Goal: Find specific fact: Find specific fact

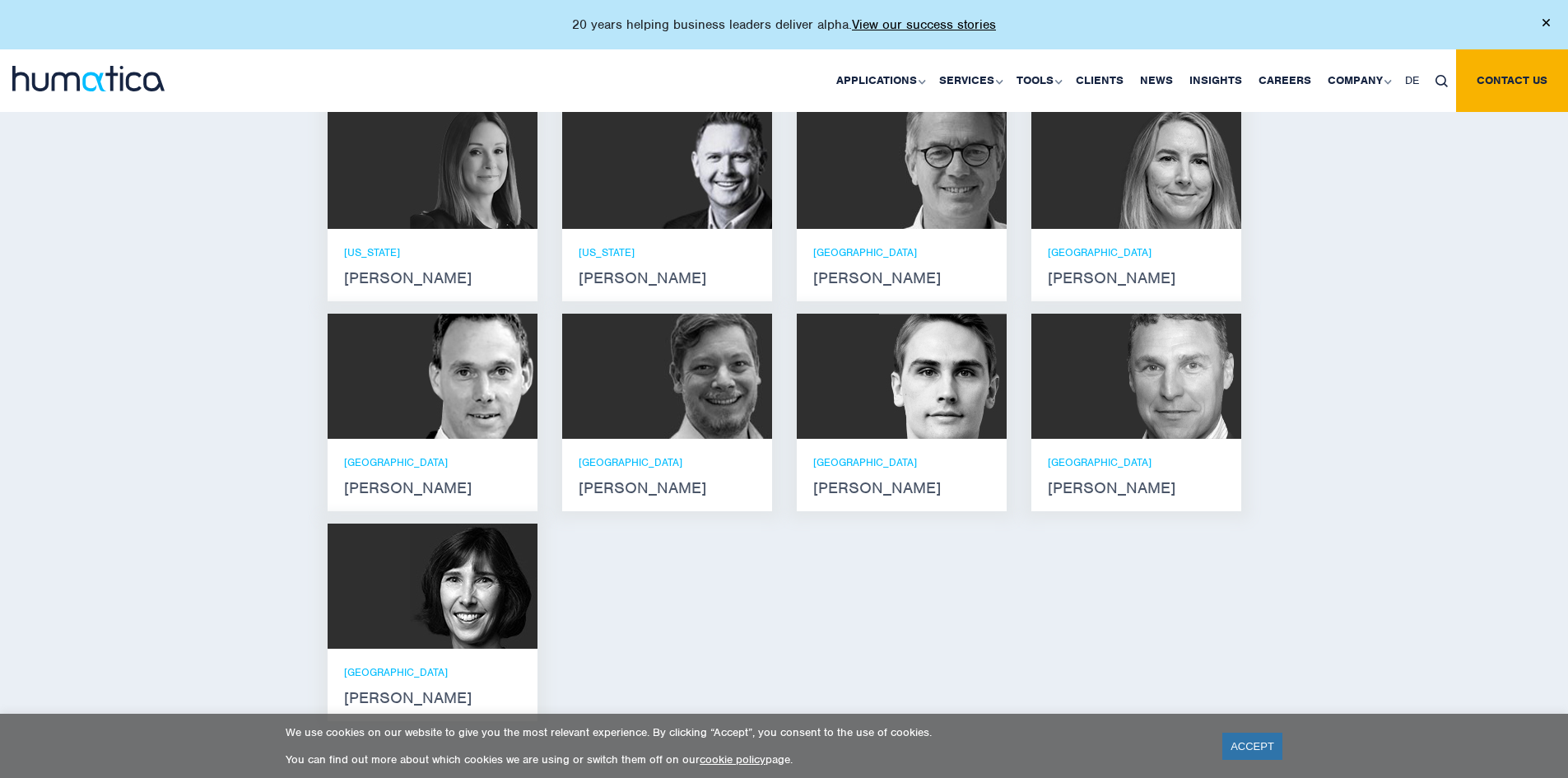
scroll to position [1318, 0]
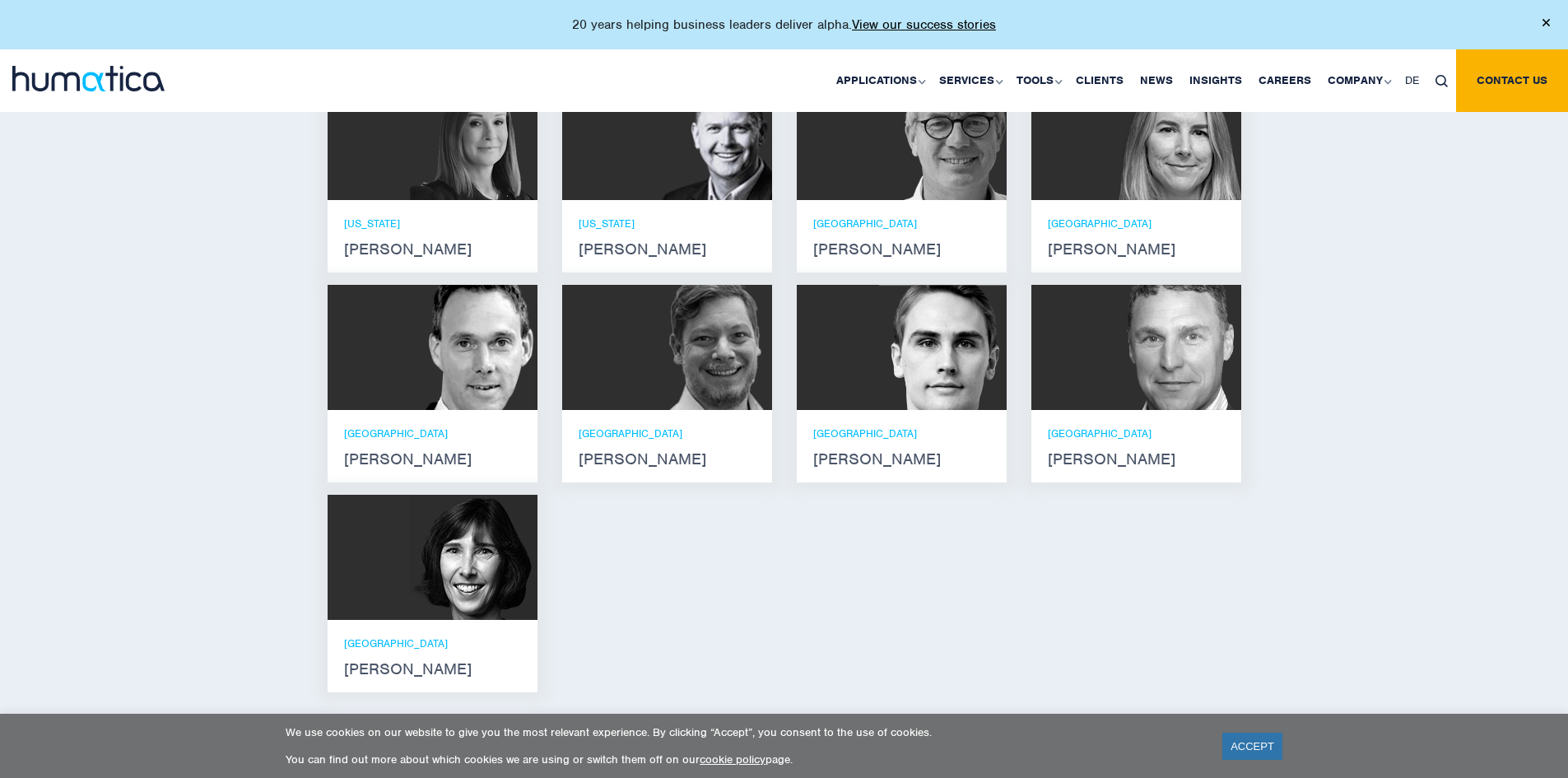
click at [862, 337] on div at bounding box center [902, 347] width 210 height 125
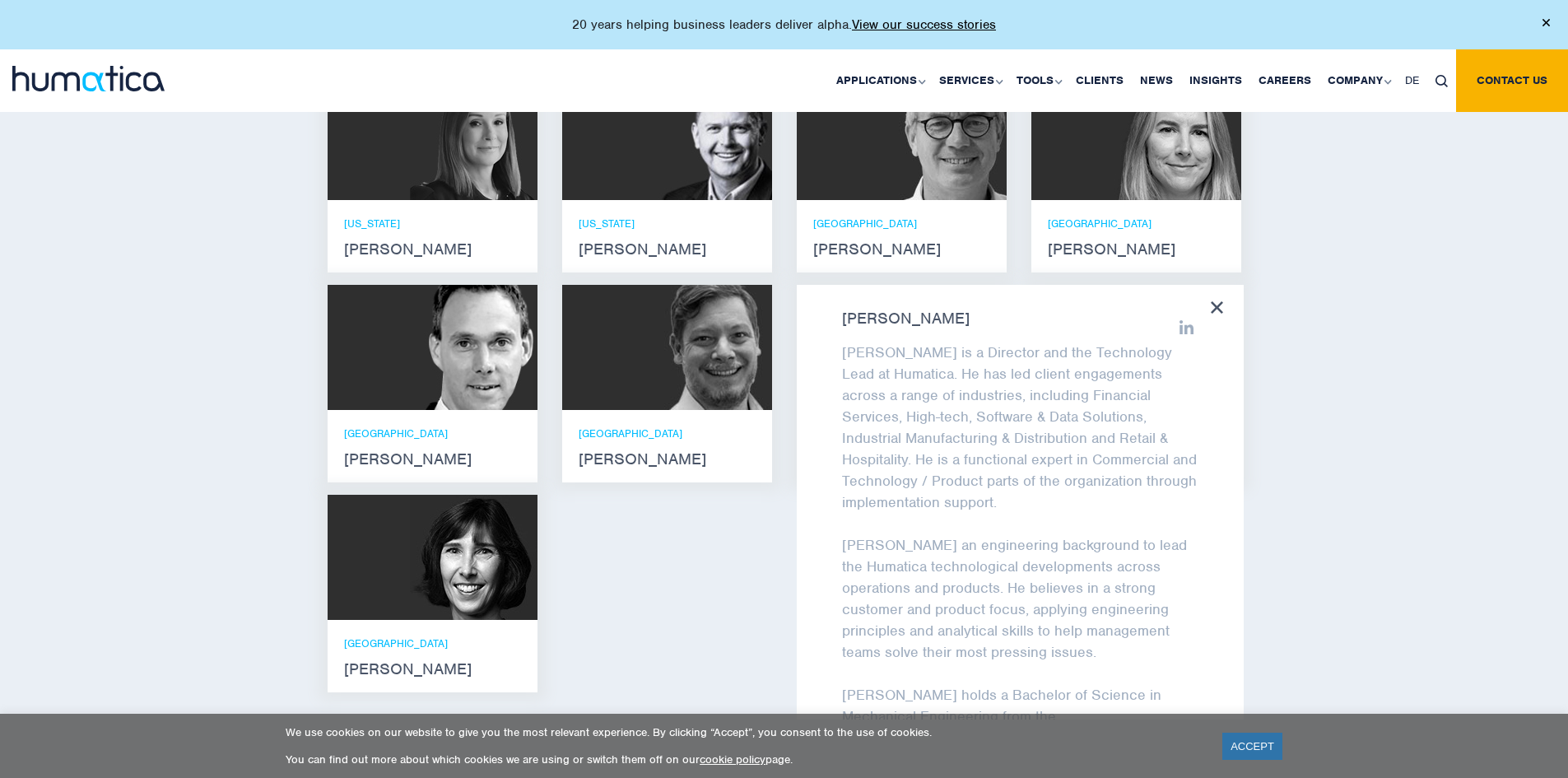
scroll to position [0, 0]
drag, startPoint x: 840, startPoint y: 340, endPoint x: 897, endPoint y: 353, distance: 58.5
click at [897, 353] on div "[PERSON_NAME] [PERSON_NAME] is a Director and the Technology Lead at Humatica. …" at bounding box center [1020, 502] width 447 height 435
click at [882, 347] on p "[PERSON_NAME] is a Director and the Technology Lead at Humatica. He has led cli…" at bounding box center [1019, 433] width 356 height 172
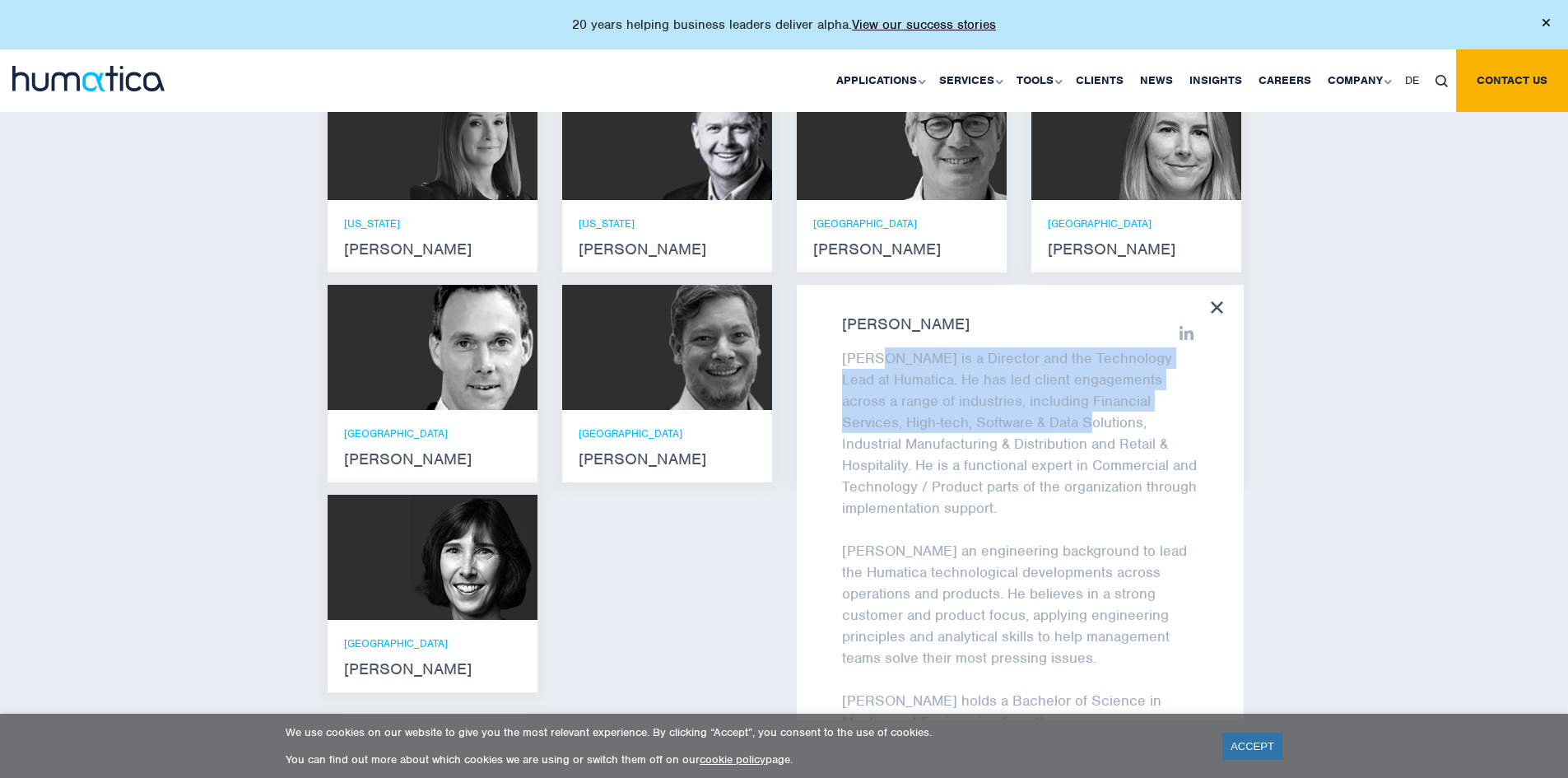
drag, startPoint x: 873, startPoint y: 342, endPoint x: 1081, endPoint y: 411, distance: 219.1
click at [1081, 411] on p "[PERSON_NAME] is a Director and the Technology Lead at Humatica. He has led cli…" at bounding box center [1019, 433] width 356 height 172
copy p "is a Director and the Technology Lead at [GEOGRAPHIC_DATA]. He has led client e…"
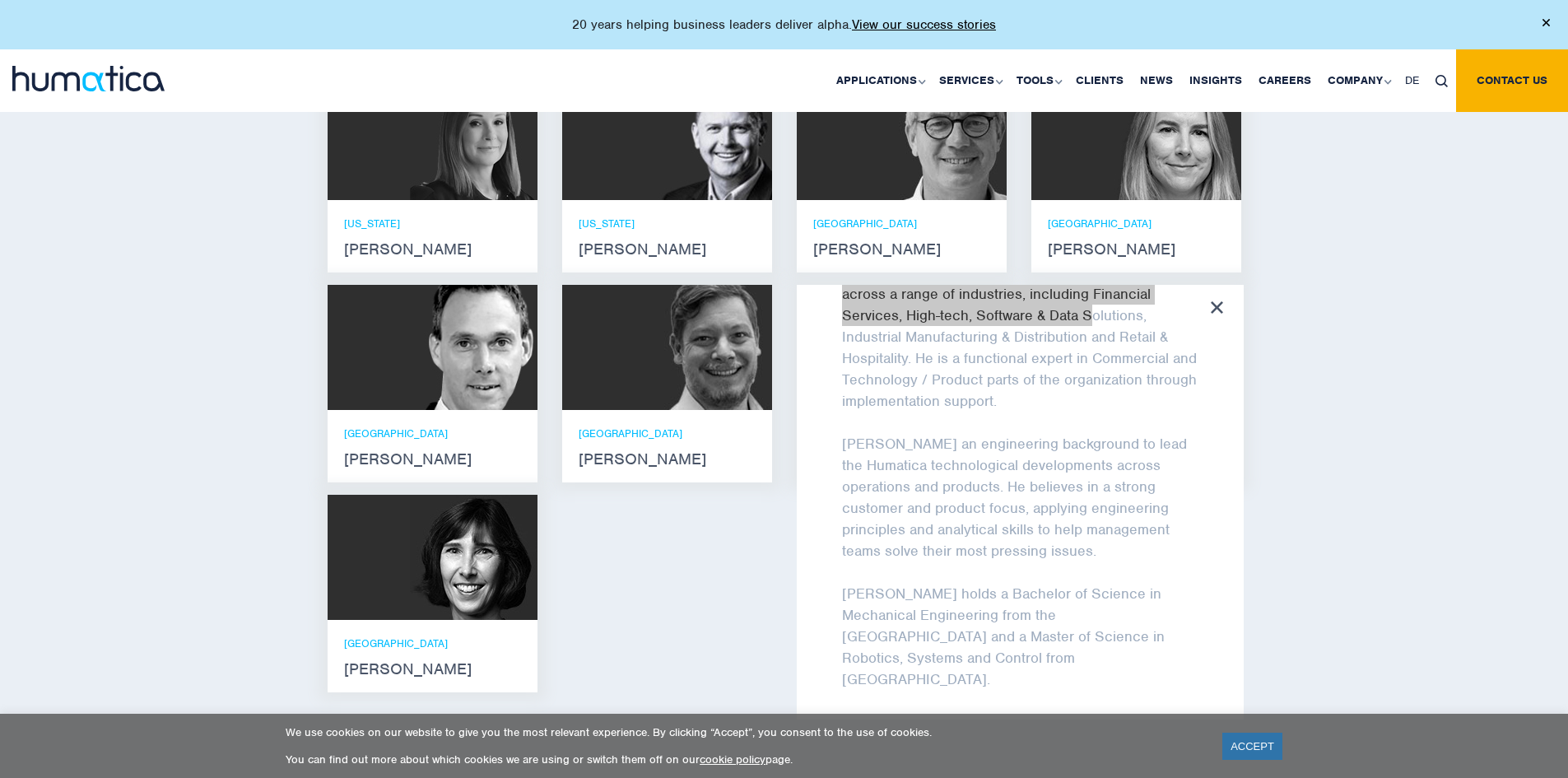
scroll to position [110, 0]
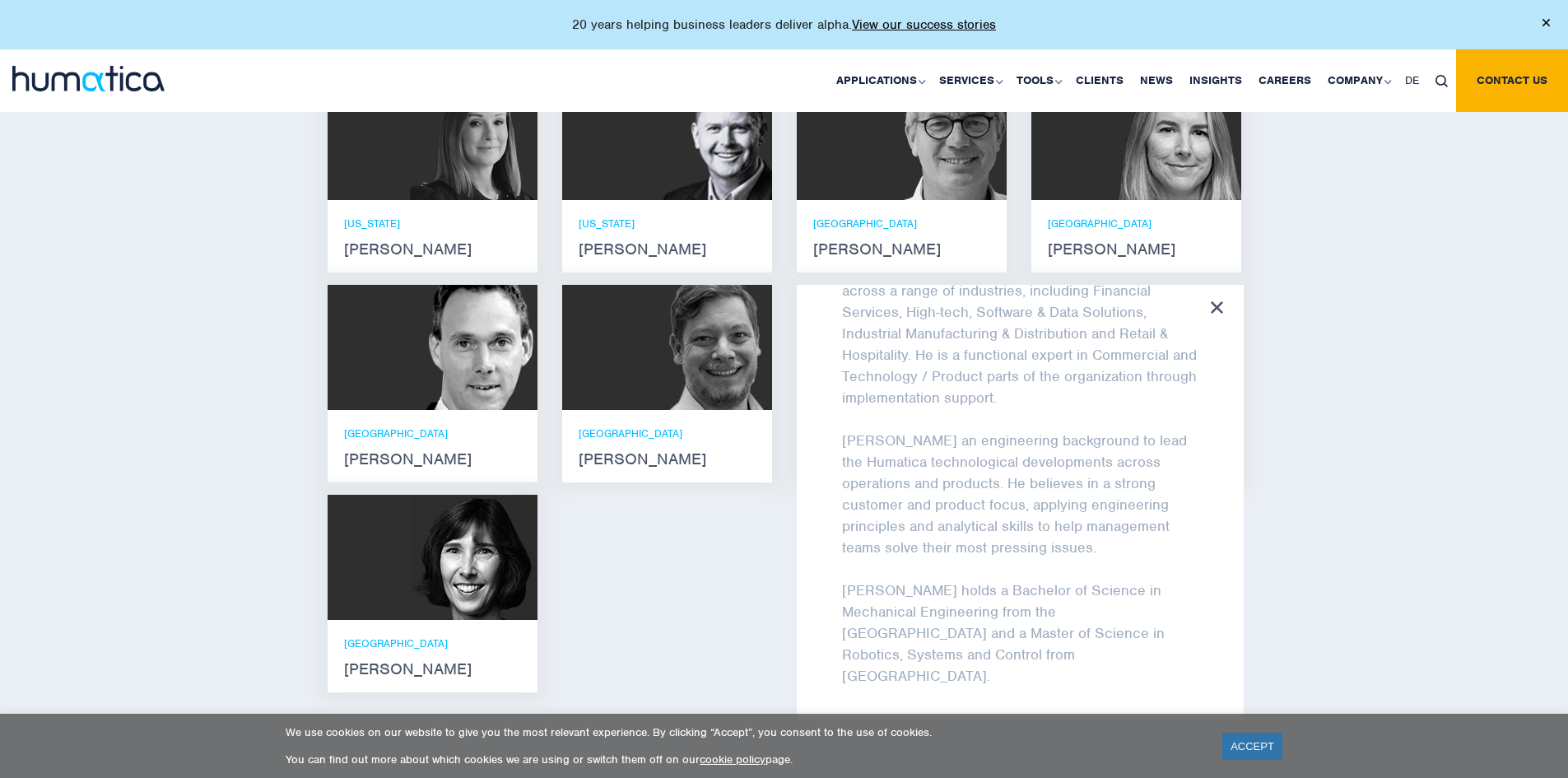
click at [1063, 580] on p "[PERSON_NAME] holds a Bachelor of Science in Mechanical Engineering from the [G…" at bounding box center [1019, 633] width 356 height 107
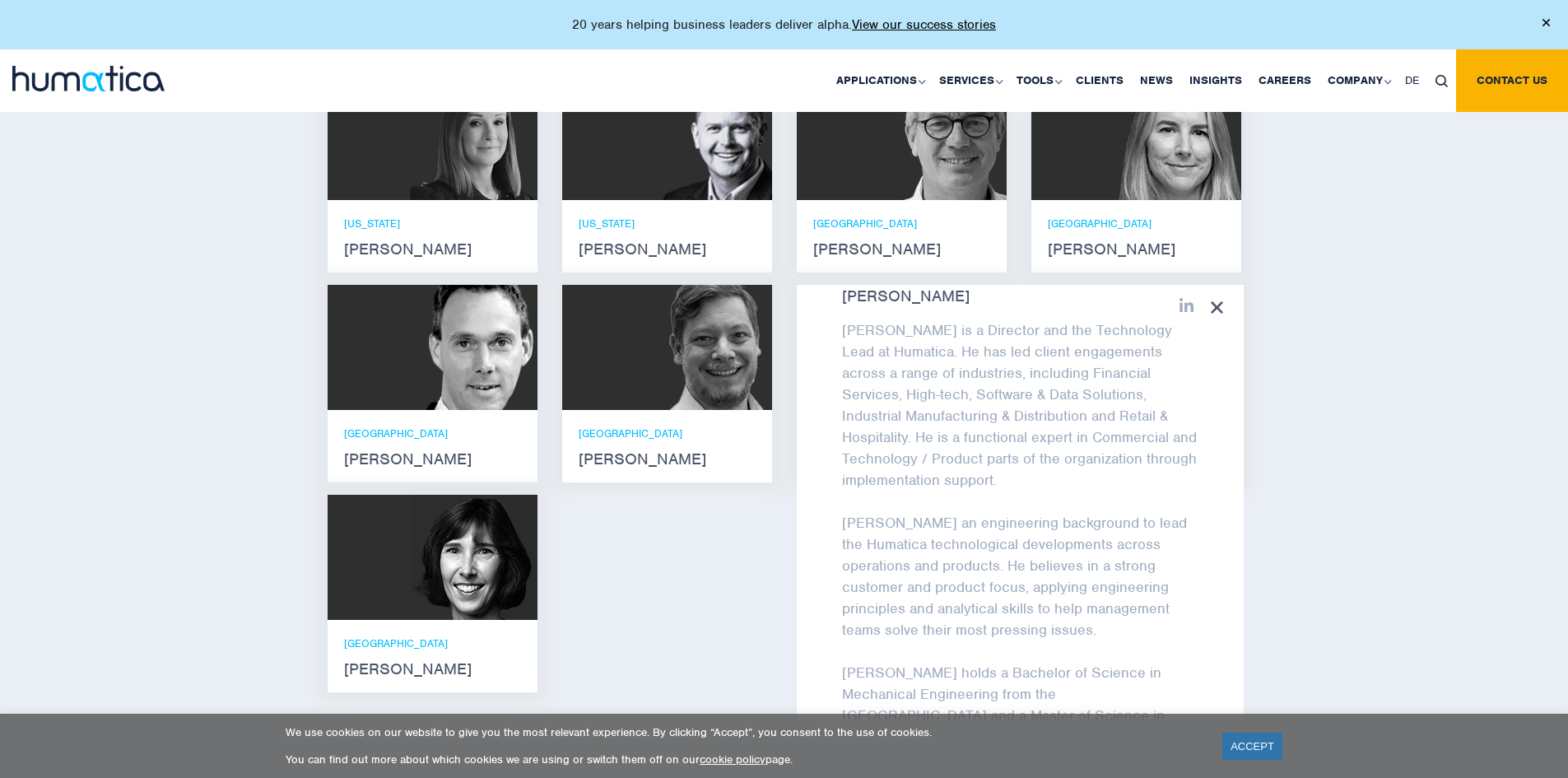
click at [751, 509] on div "[PERSON_NAME] [PERSON_NAME] He holds degrees in Electrical and Mechanical Engin…" at bounding box center [784, 277] width 938 height 856
click at [1216, 301] on icon at bounding box center [1217, 308] width 13 height 13
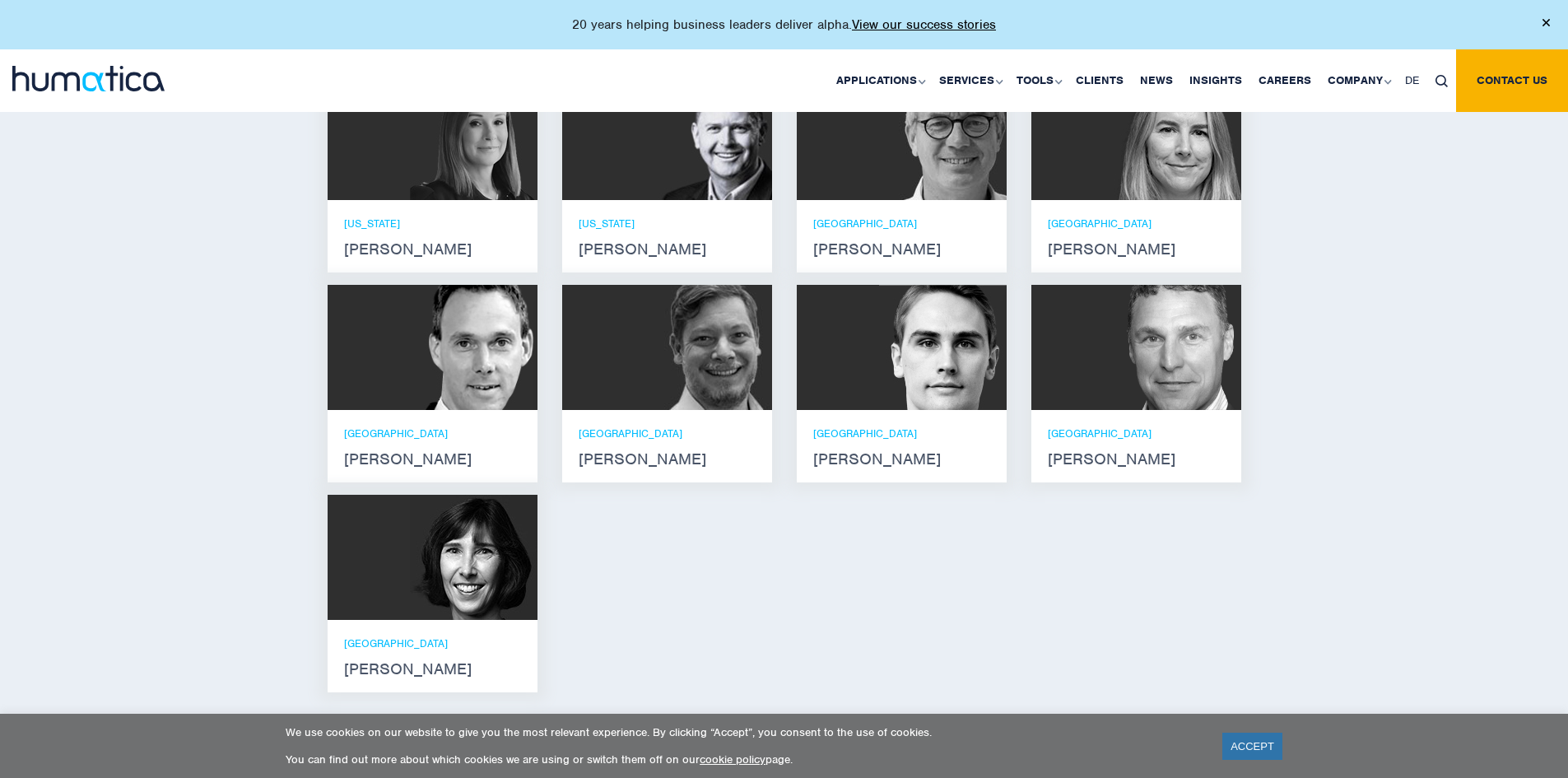
click at [856, 321] on div at bounding box center [902, 347] width 210 height 125
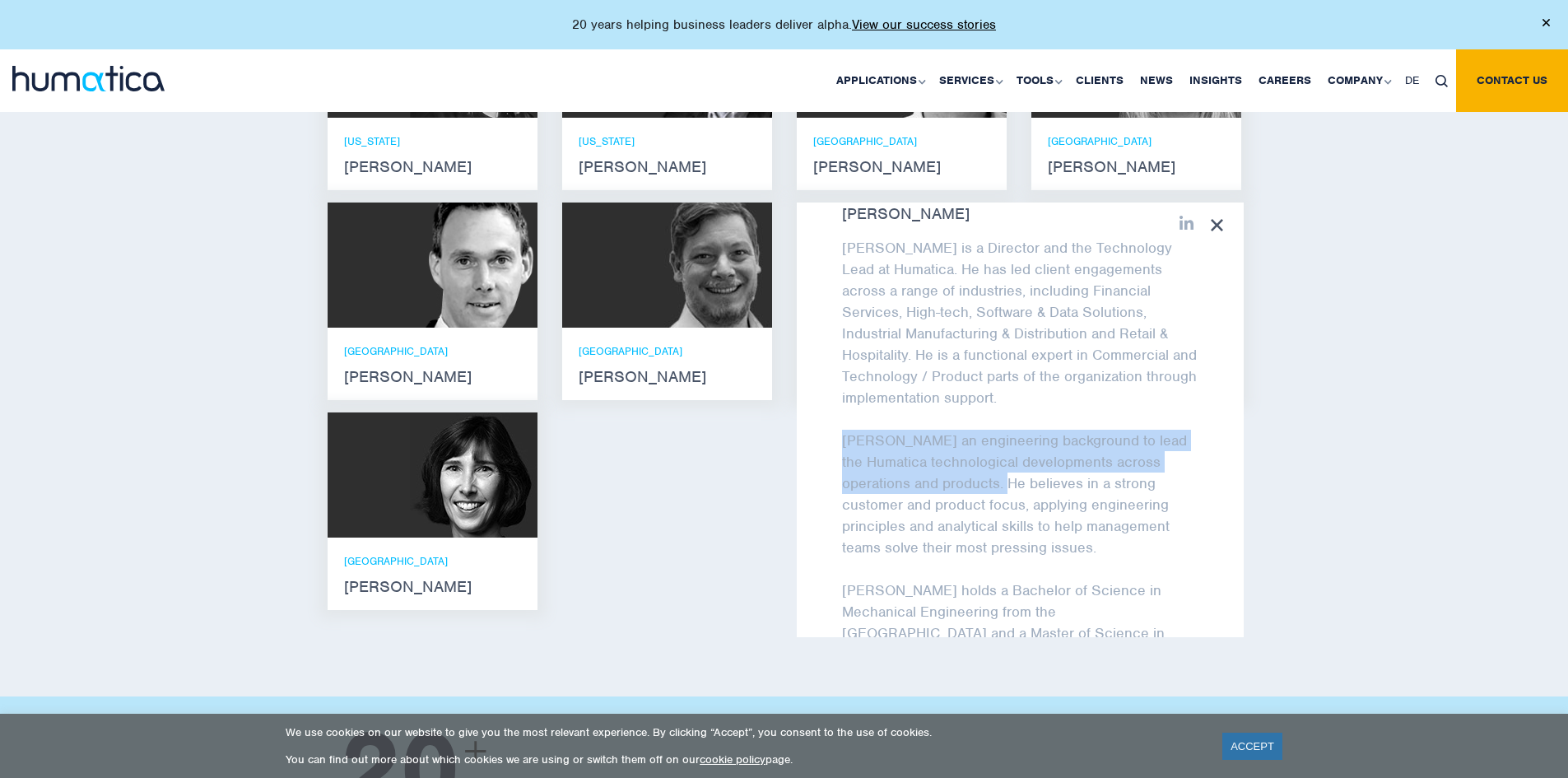
drag, startPoint x: 839, startPoint y: 414, endPoint x: 1002, endPoint y: 470, distance: 172.4
click at [1002, 470] on div "[PERSON_NAME] [PERSON_NAME] is a Director and the Technology Lead at Humatica. …" at bounding box center [1020, 420] width 447 height 435
copy p "[PERSON_NAME] an engineering background to lead the Humatica technological deve…"
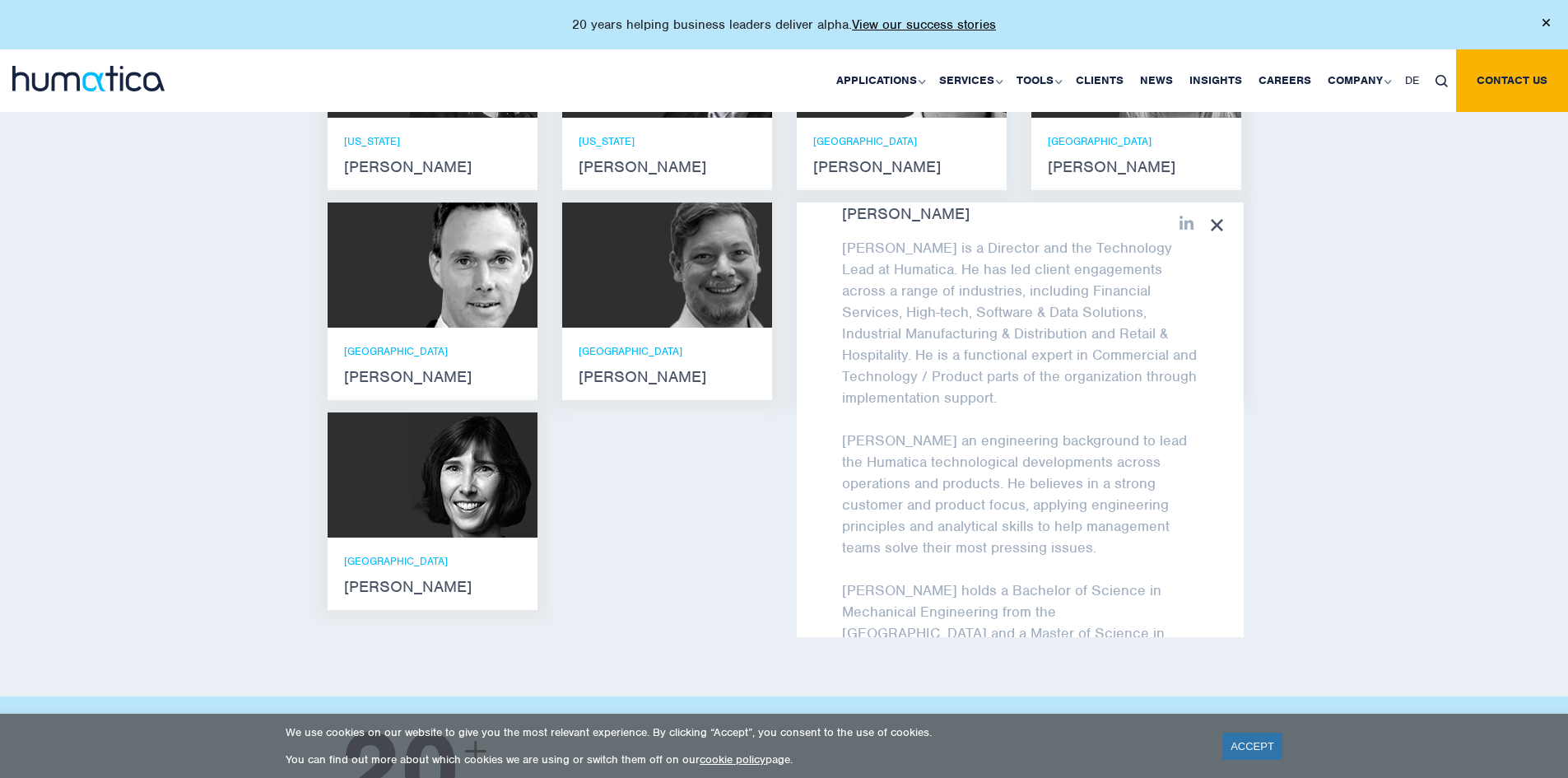
click at [133, 250] on div "Meet our leadership team [PERSON_NAME] [PERSON_NAME] He holds degrees in Electr…" at bounding box center [784, 165] width 1568 height 1062
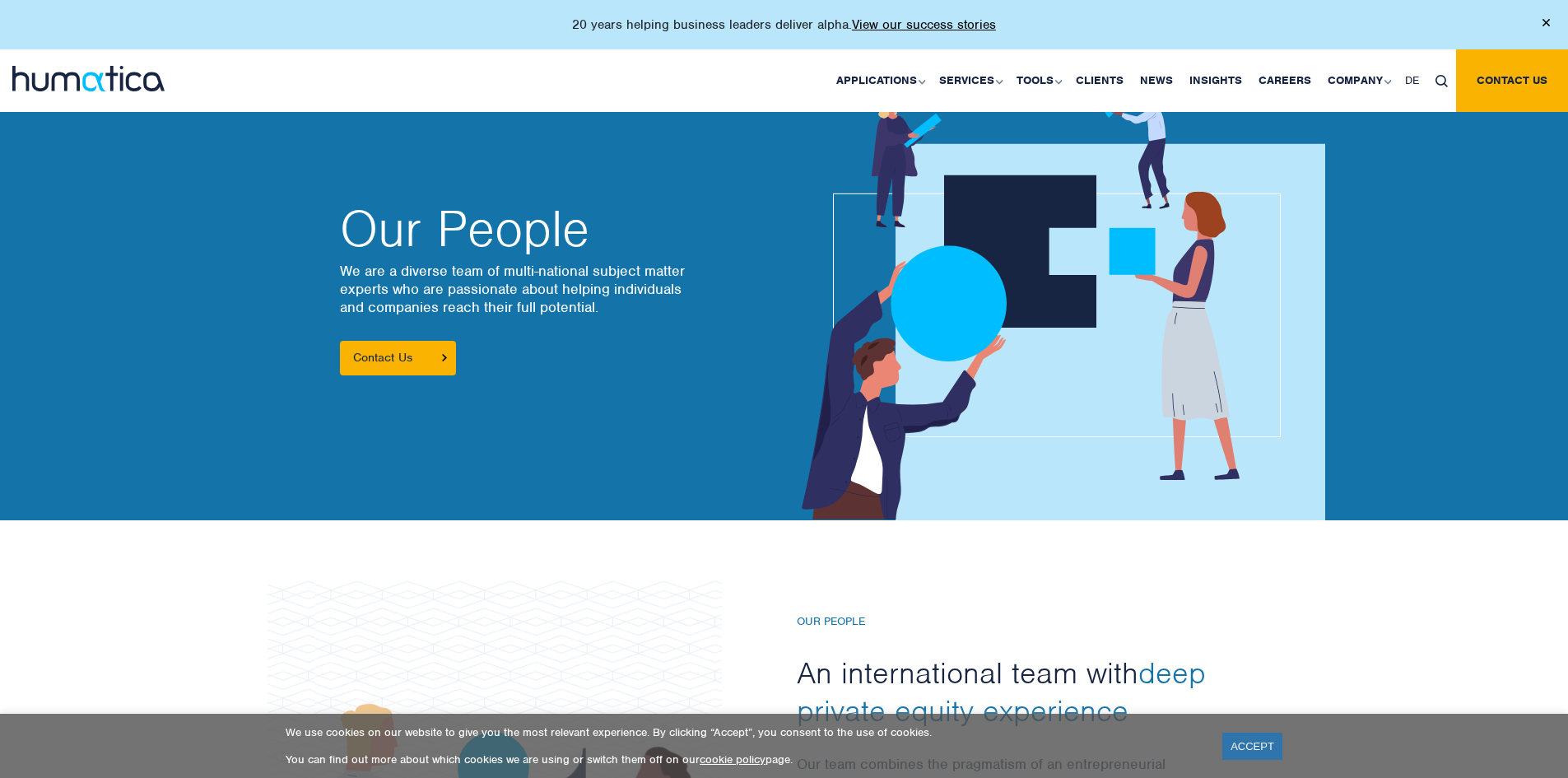
scroll to position [0, 0]
